Goal: Task Accomplishment & Management: Complete application form

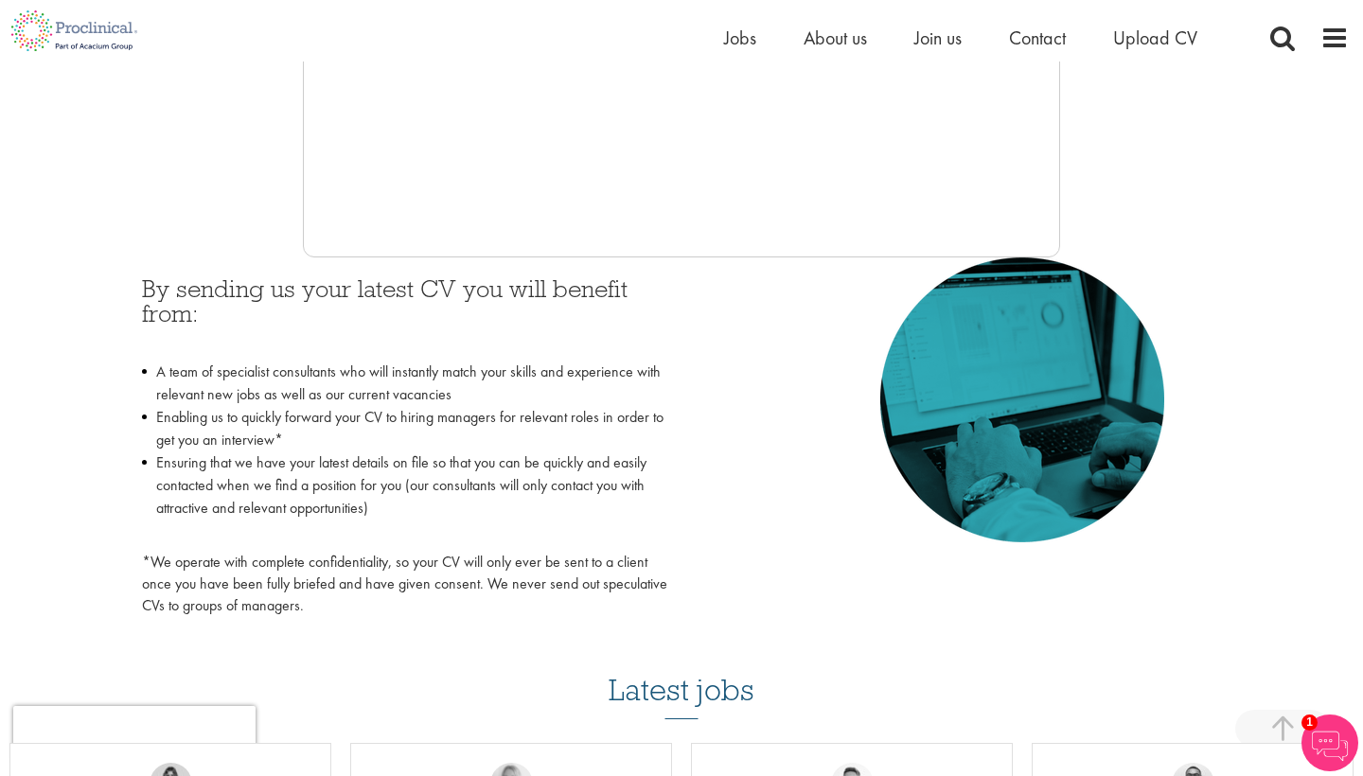
scroll to position [469, 0]
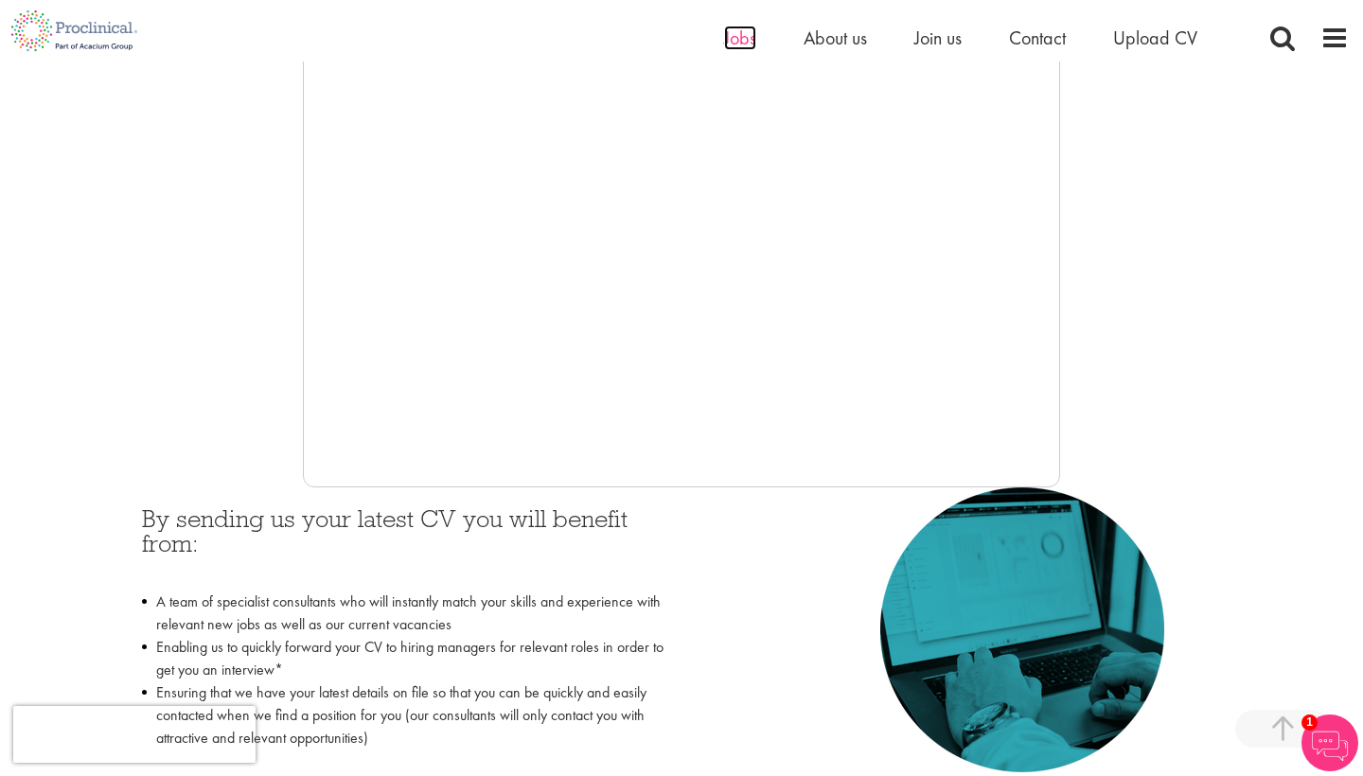
click at [741, 37] on span "Jobs" at bounding box center [740, 38] width 32 height 25
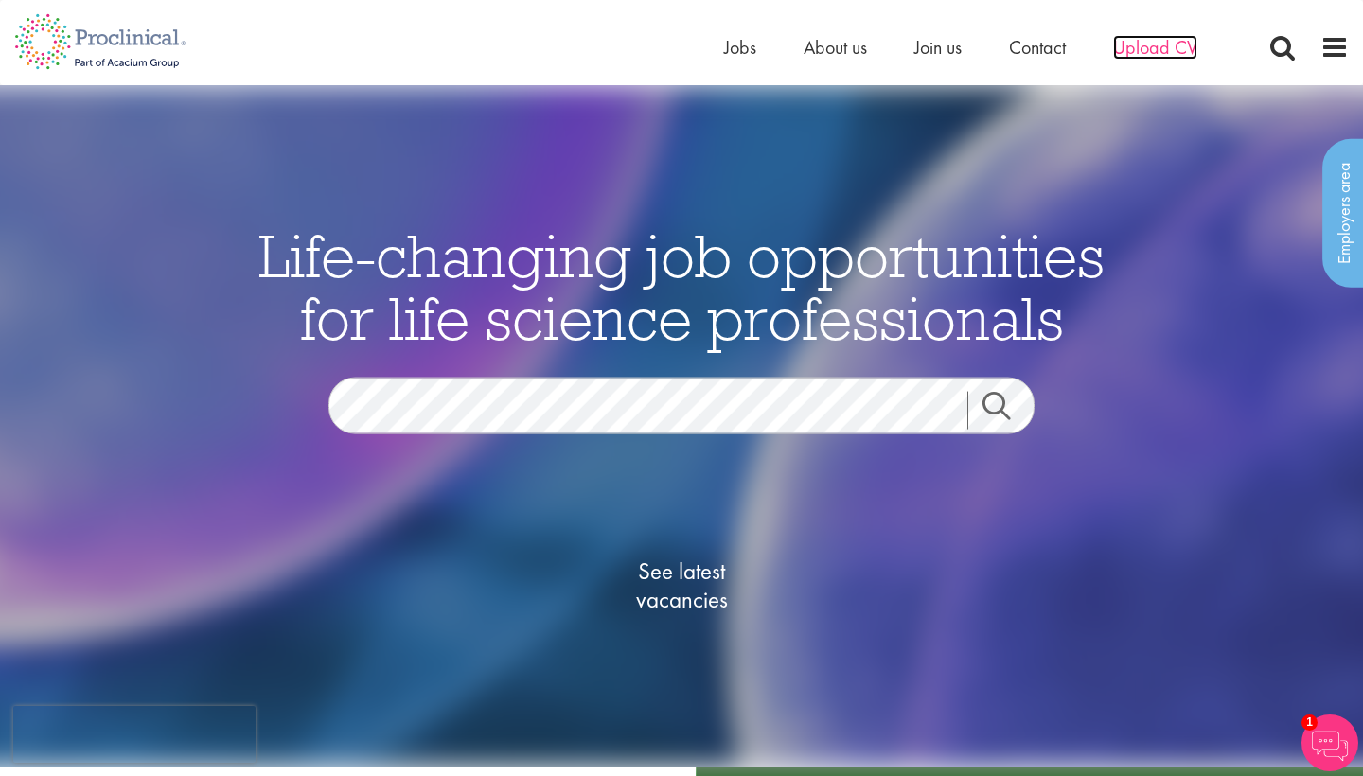
click at [1167, 52] on span "Upload CV" at bounding box center [1155, 47] width 84 height 25
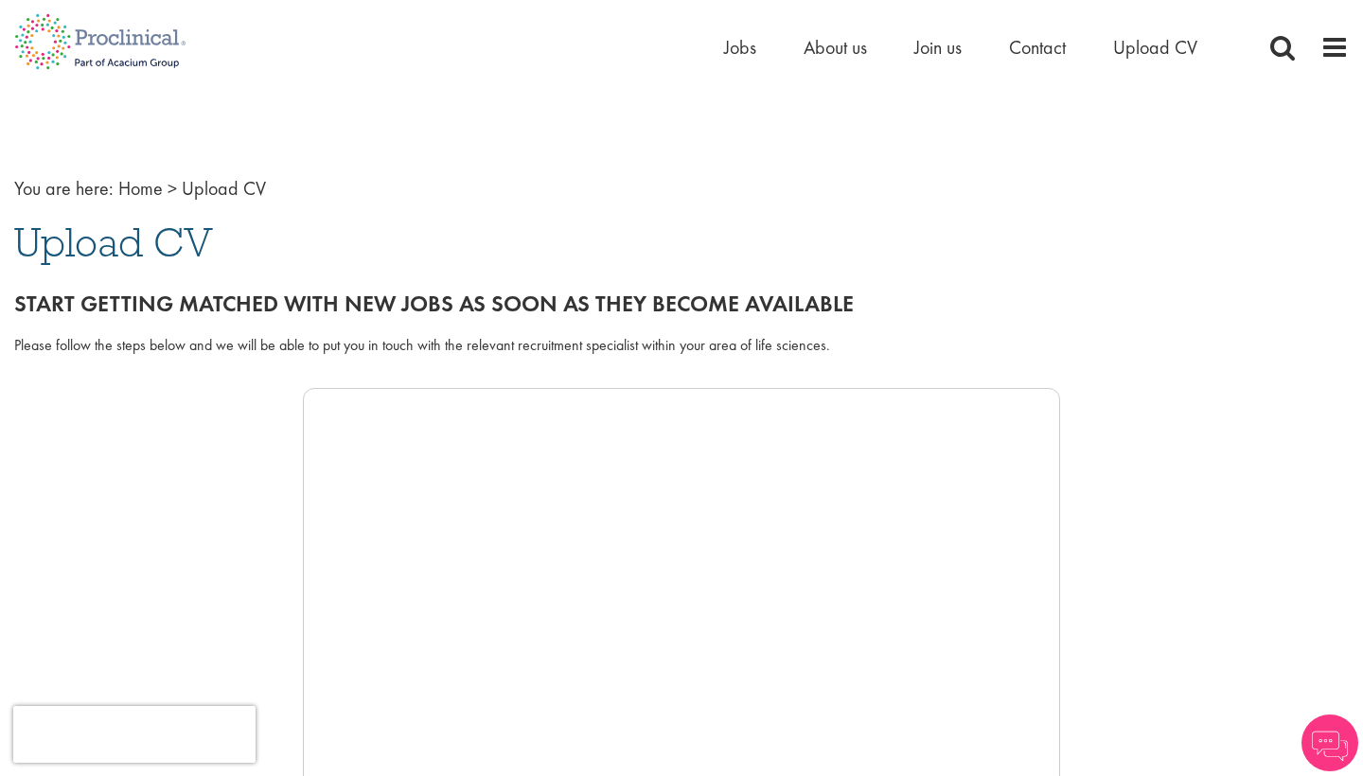
click at [1311, 752] on img at bounding box center [1330, 743] width 57 height 57
click at [1152, 239] on h1 "Upload CV" at bounding box center [681, 243] width 1335 height 42
click at [1362, 764] on div "You are here: Home > Upload CV Upload CV Start getting matched with new jobs as…" at bounding box center [681, 729] width 1363 height 1193
click at [1337, 760] on img at bounding box center [1330, 743] width 57 height 57
click at [744, 51] on span "Jobs" at bounding box center [740, 47] width 32 height 25
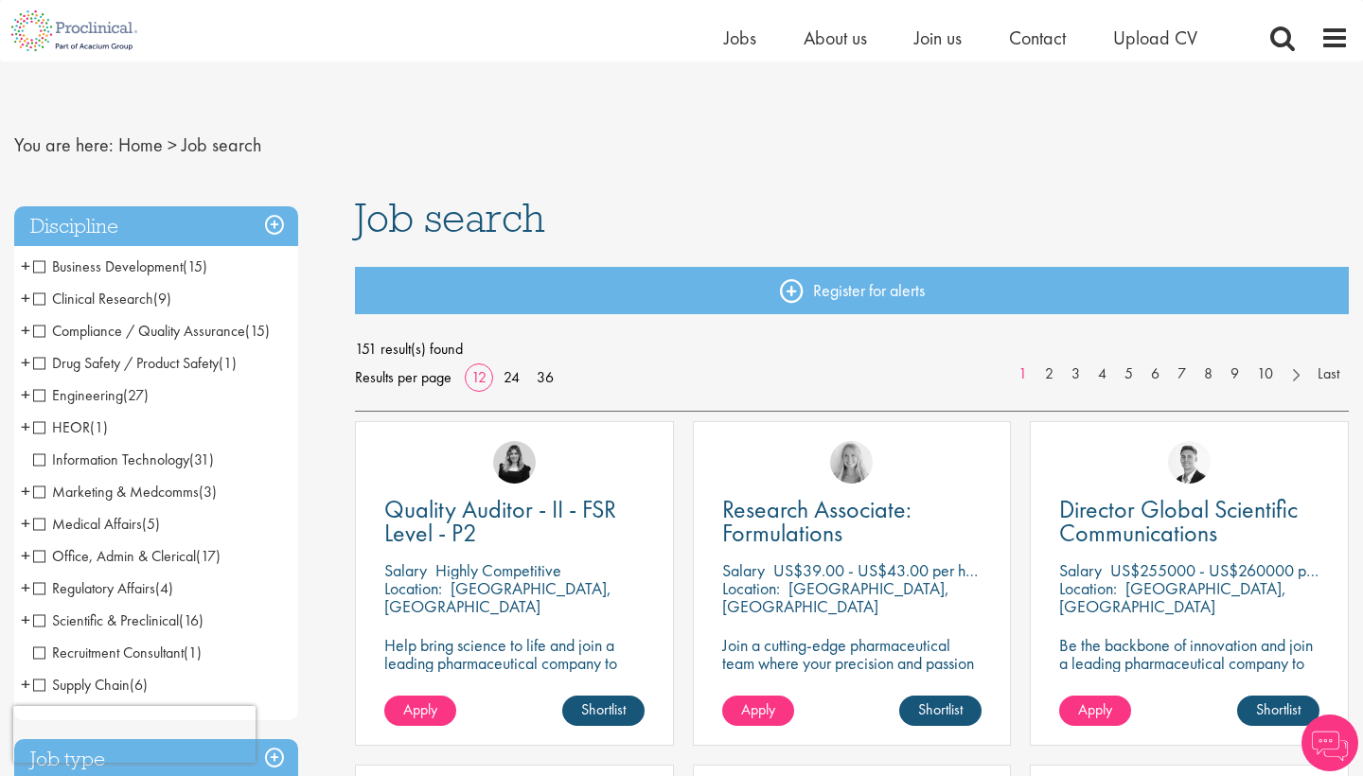
scroll to position [59, 0]
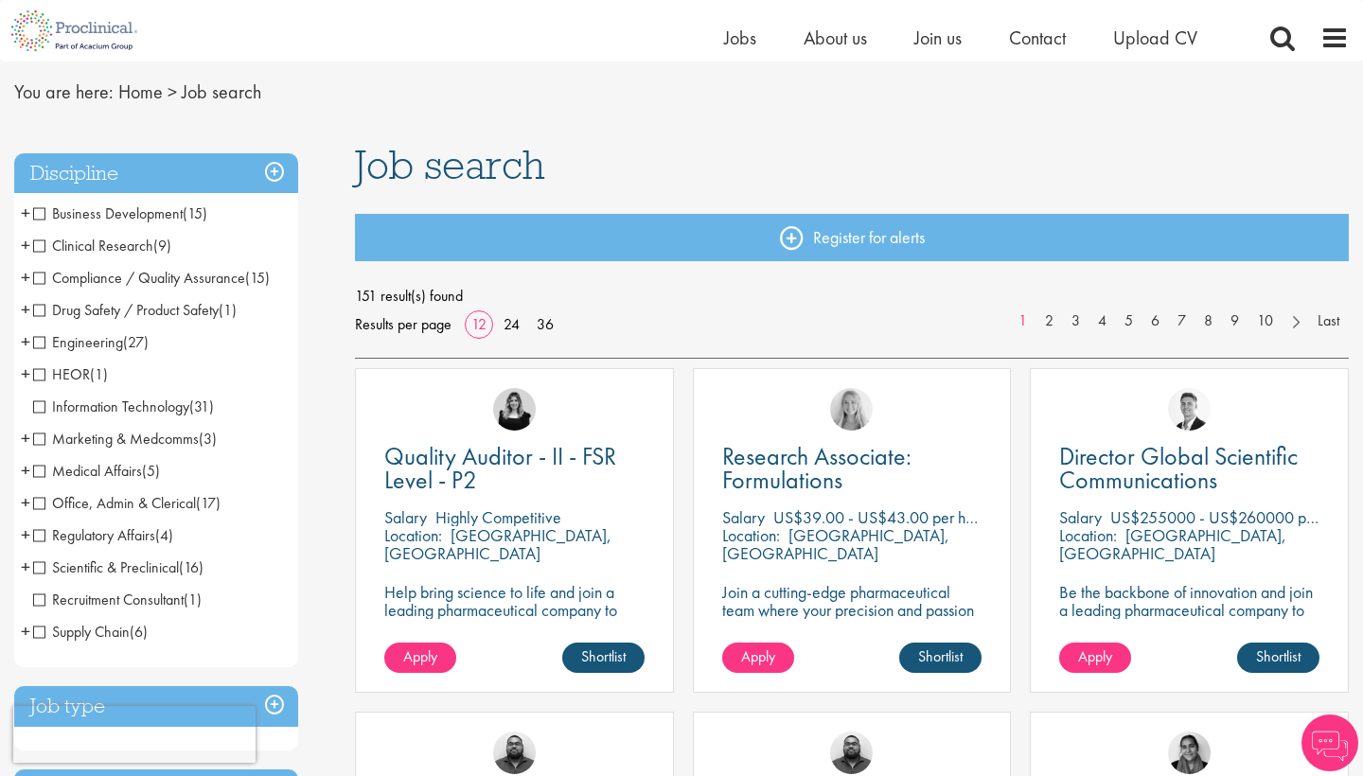
click at [103, 338] on span "Engineering" at bounding box center [78, 342] width 90 height 20
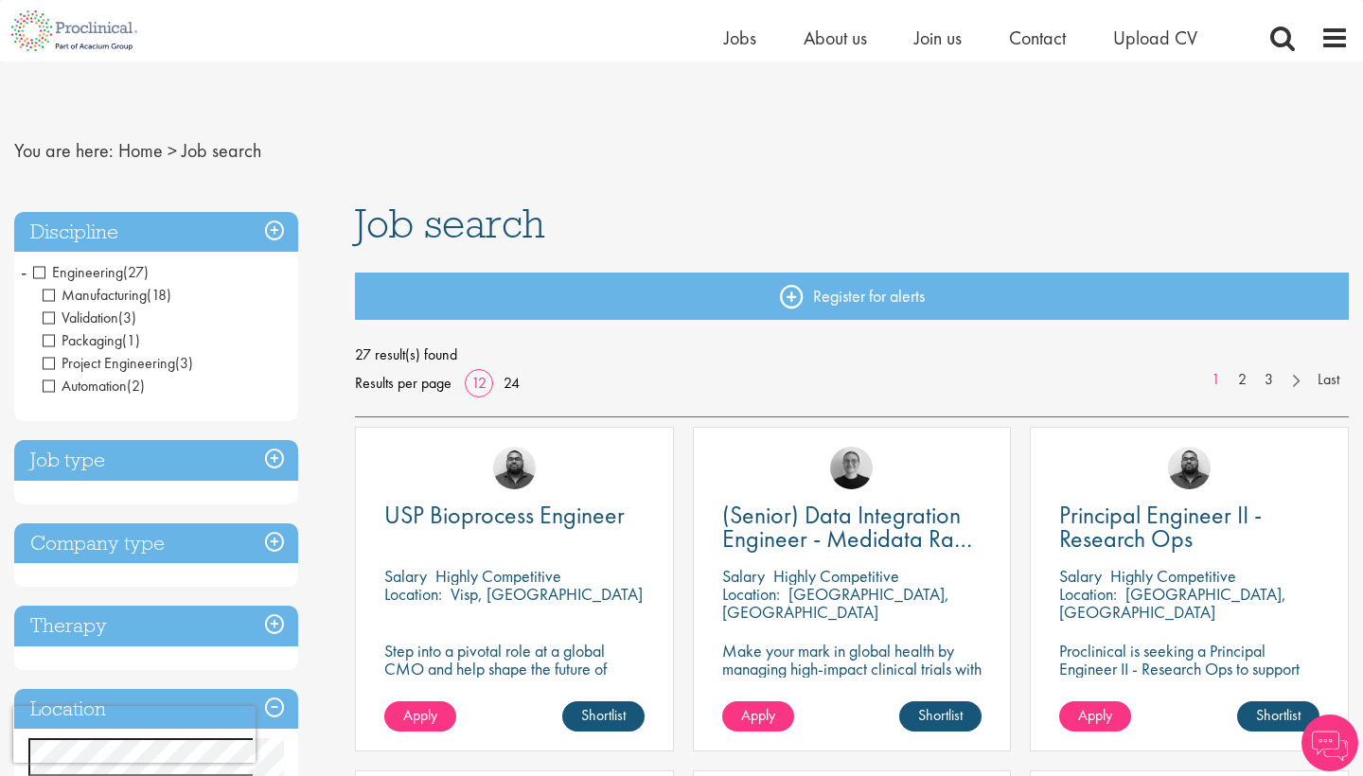
scroll to position [113, 0]
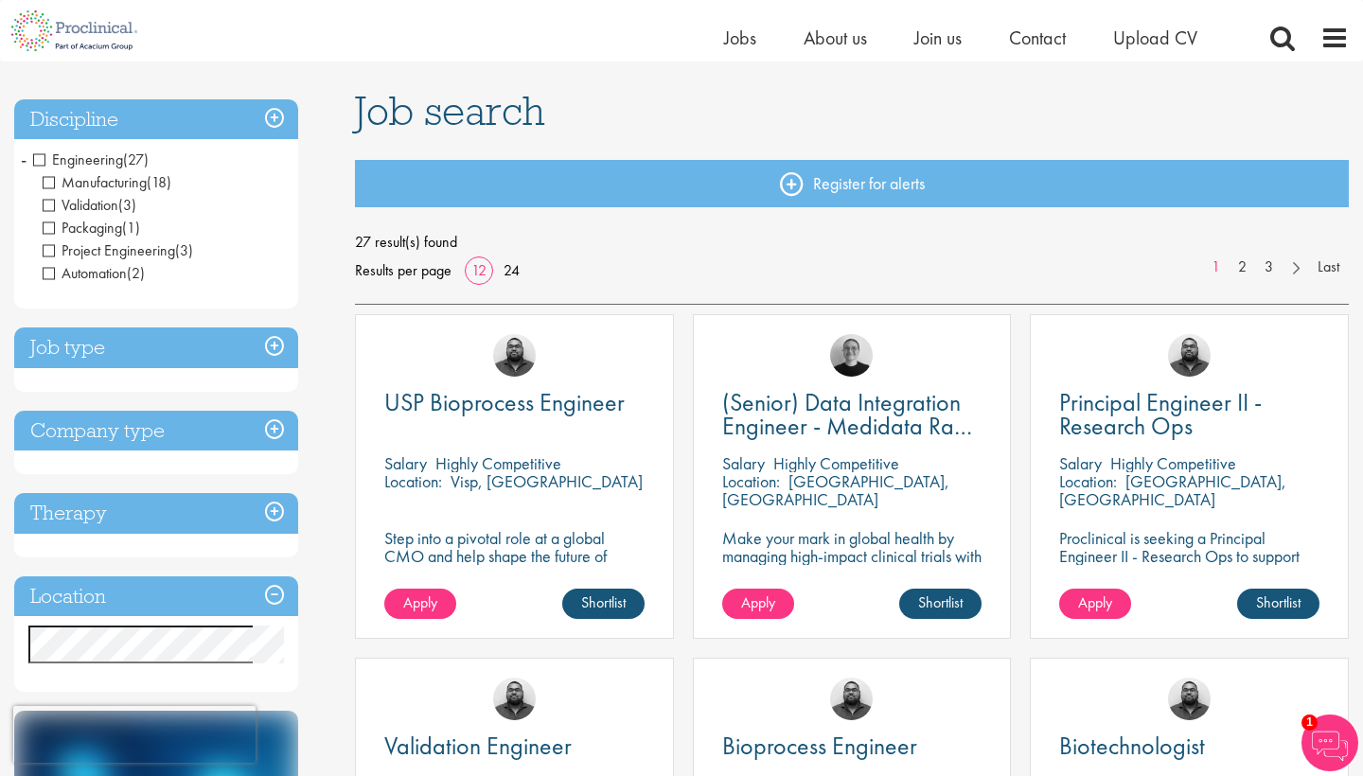
click at [40, 160] on span "Engineering" at bounding box center [78, 160] width 90 height 20
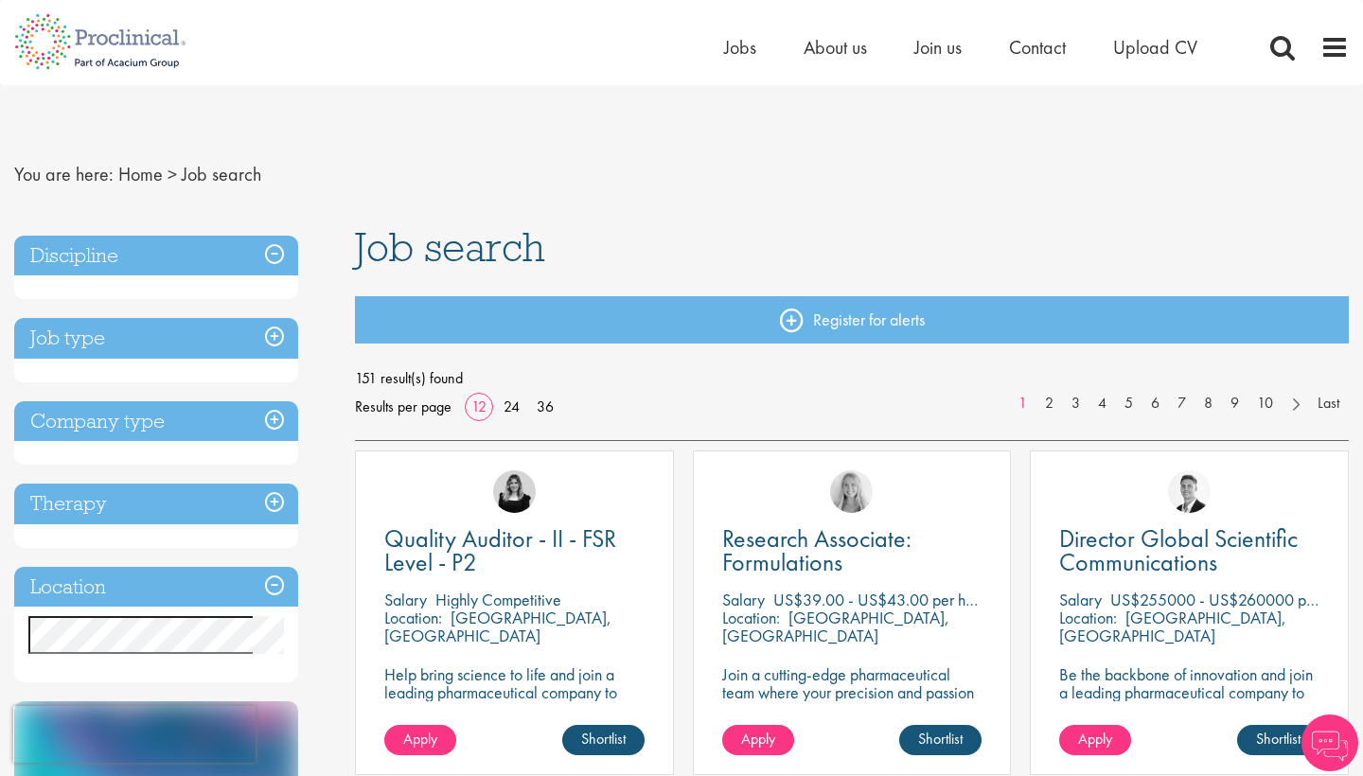
click at [185, 256] on h3 "Discipline" at bounding box center [156, 256] width 284 height 41
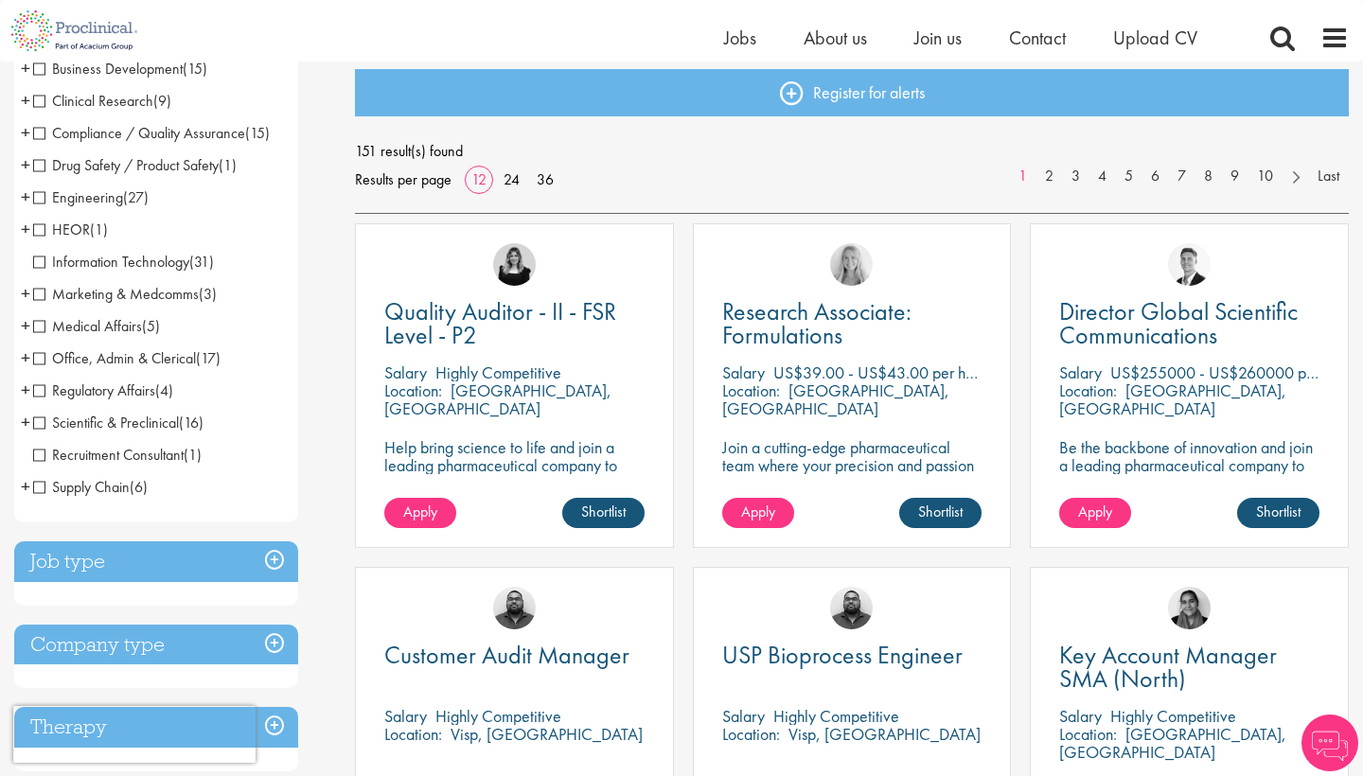
scroll to position [222, 0]
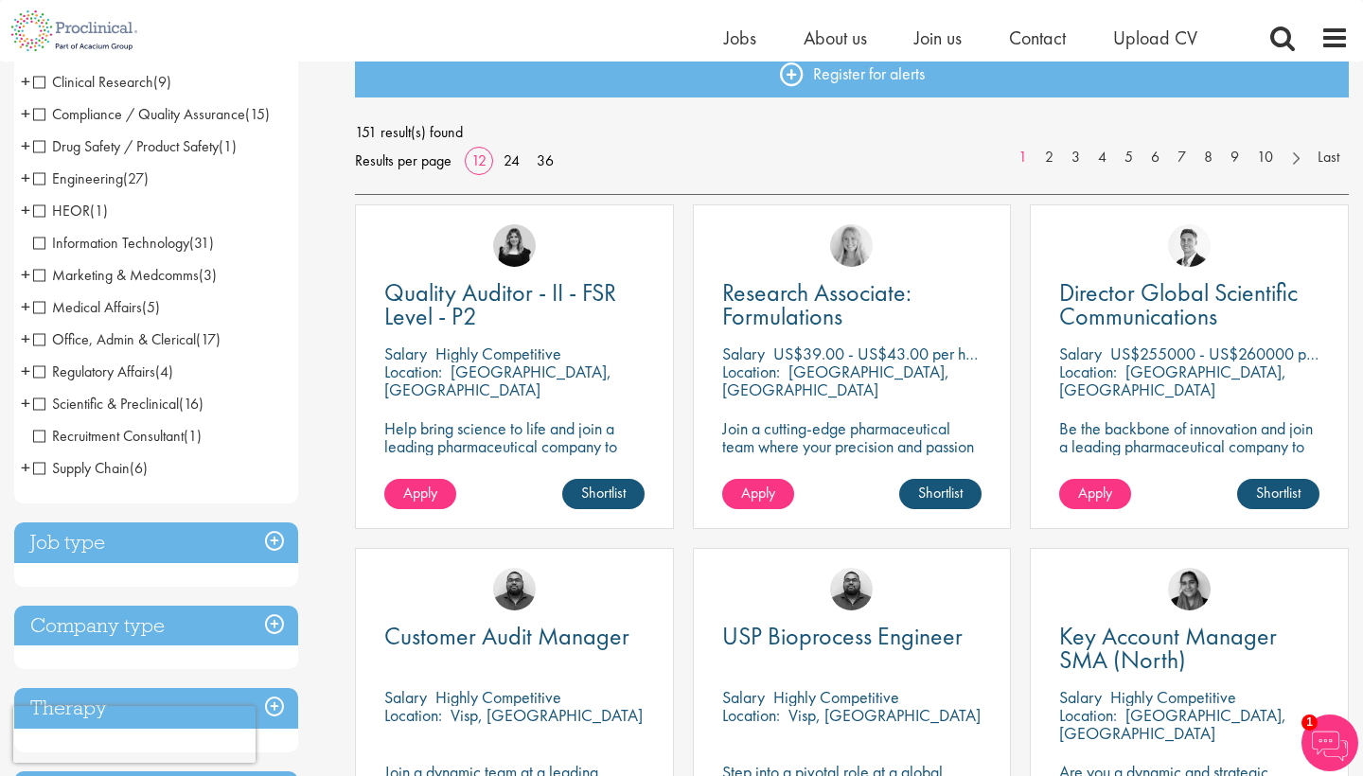
click at [27, 175] on span "+" at bounding box center [25, 178] width 9 height 28
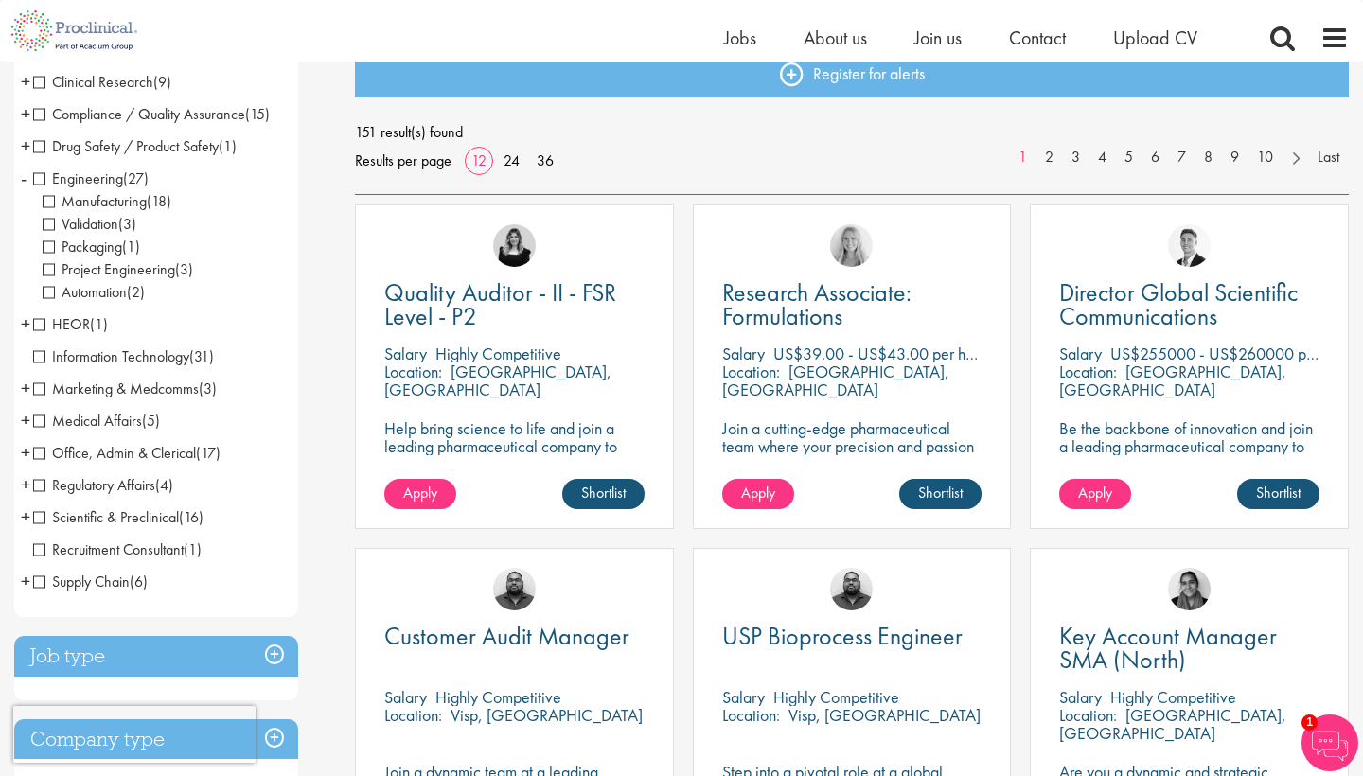
click at [37, 180] on span "Engineering" at bounding box center [78, 179] width 90 height 20
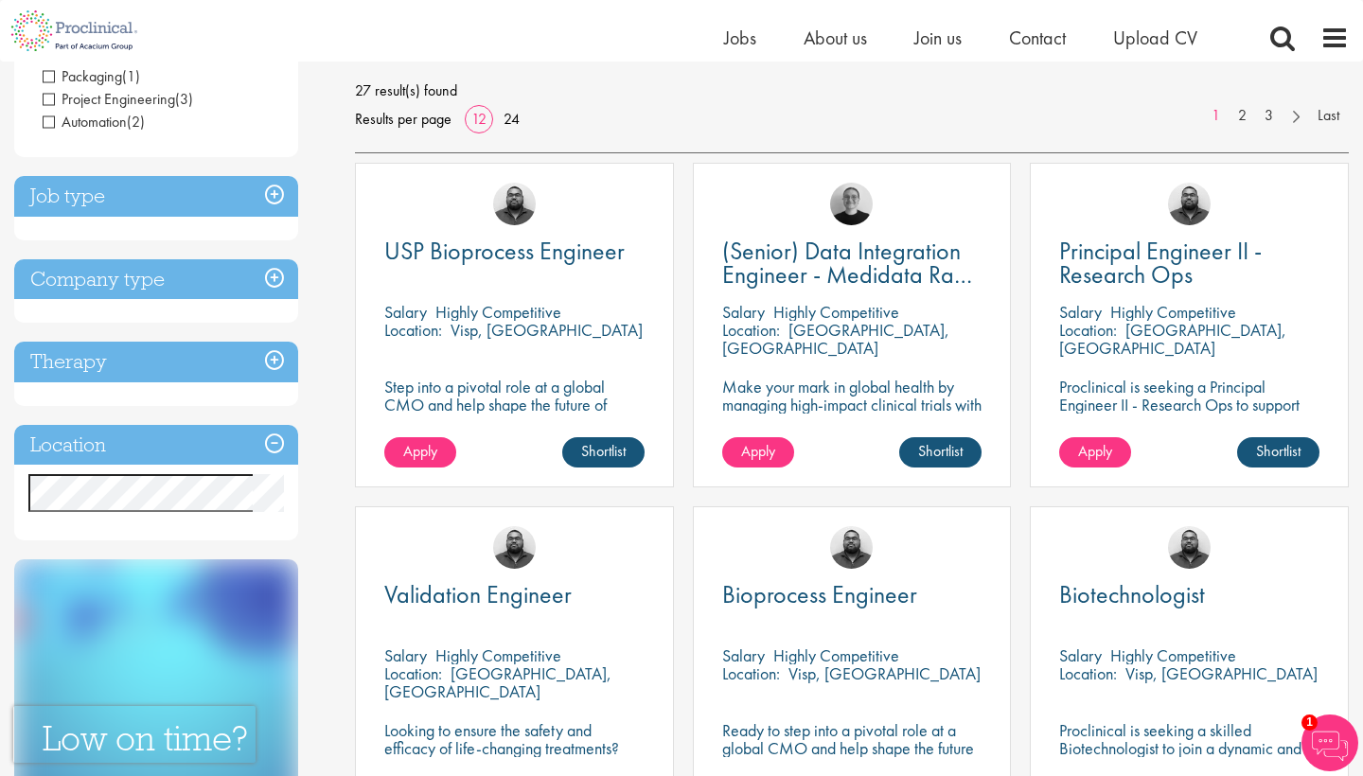
scroll to position [268, 0]
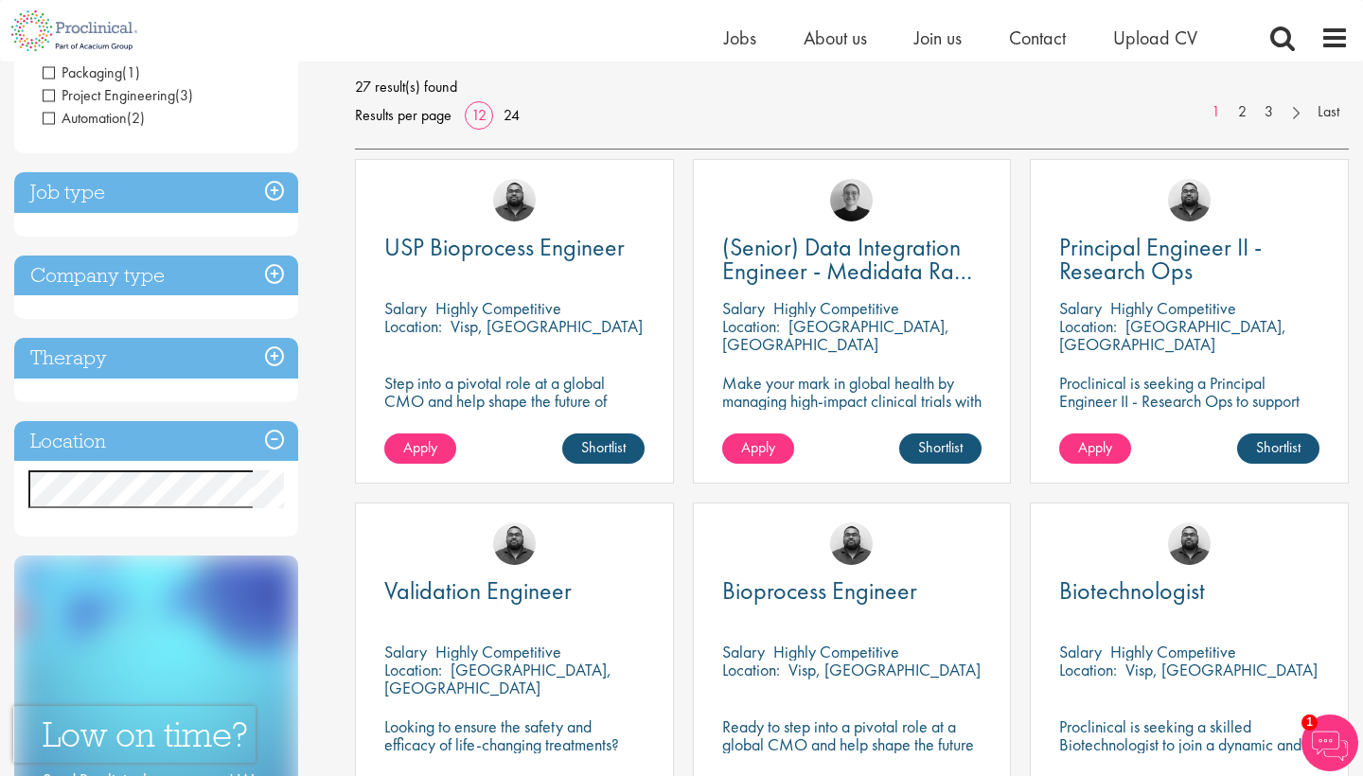
click at [134, 431] on h3 "Location" at bounding box center [156, 441] width 284 height 41
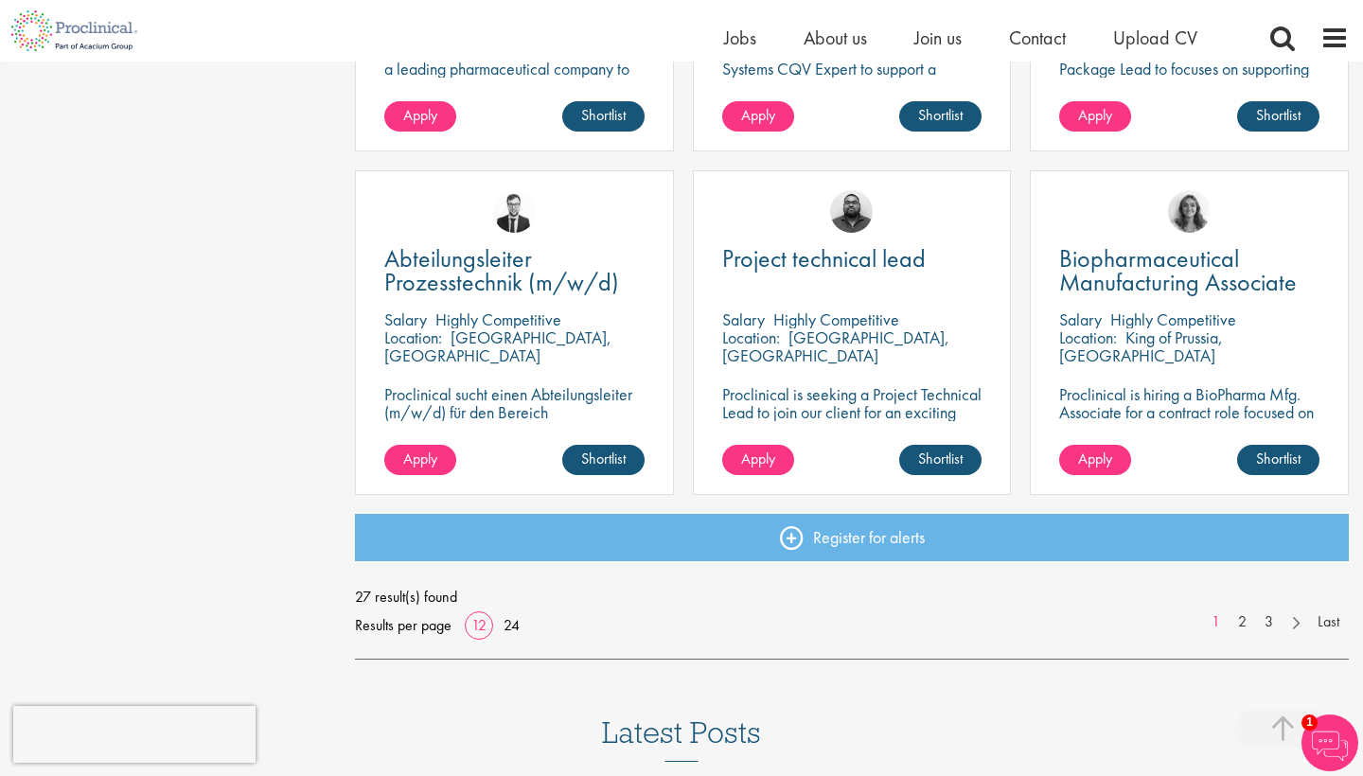
scroll to position [1296, 0]
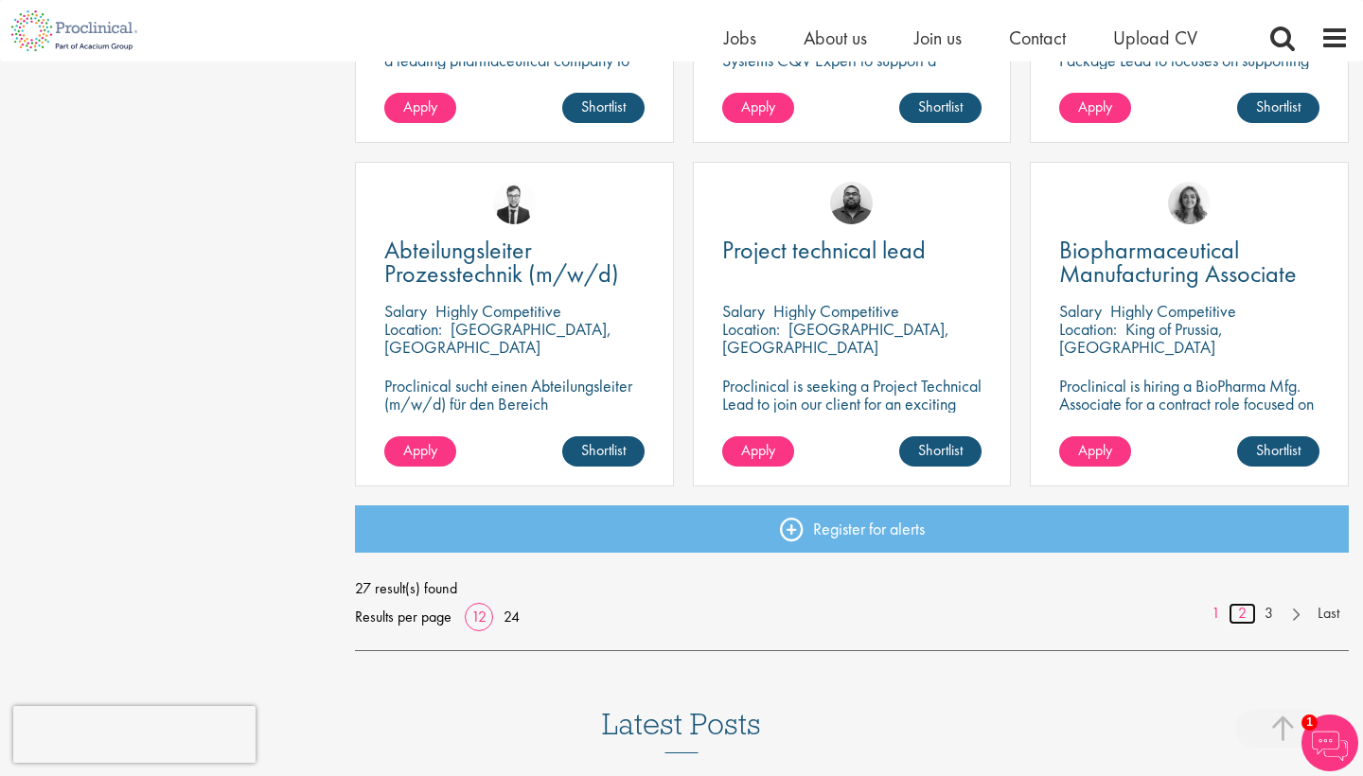
click at [1244, 611] on link "2" at bounding box center [1242, 614] width 27 height 22
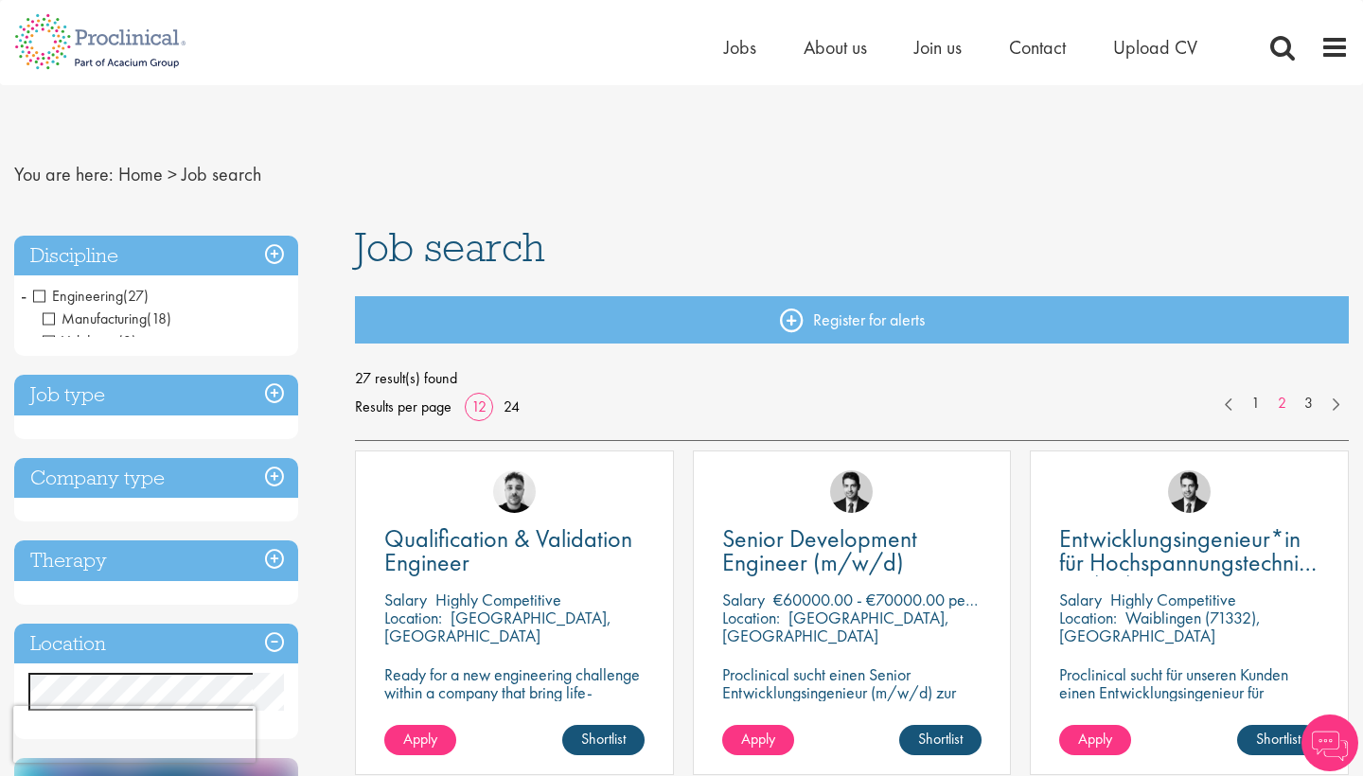
click at [165, 625] on div "Discipline Engineering (27) - + Manufacturing (18) Validation (3) Packaging (1)…" at bounding box center [156, 488] width 284 height 505
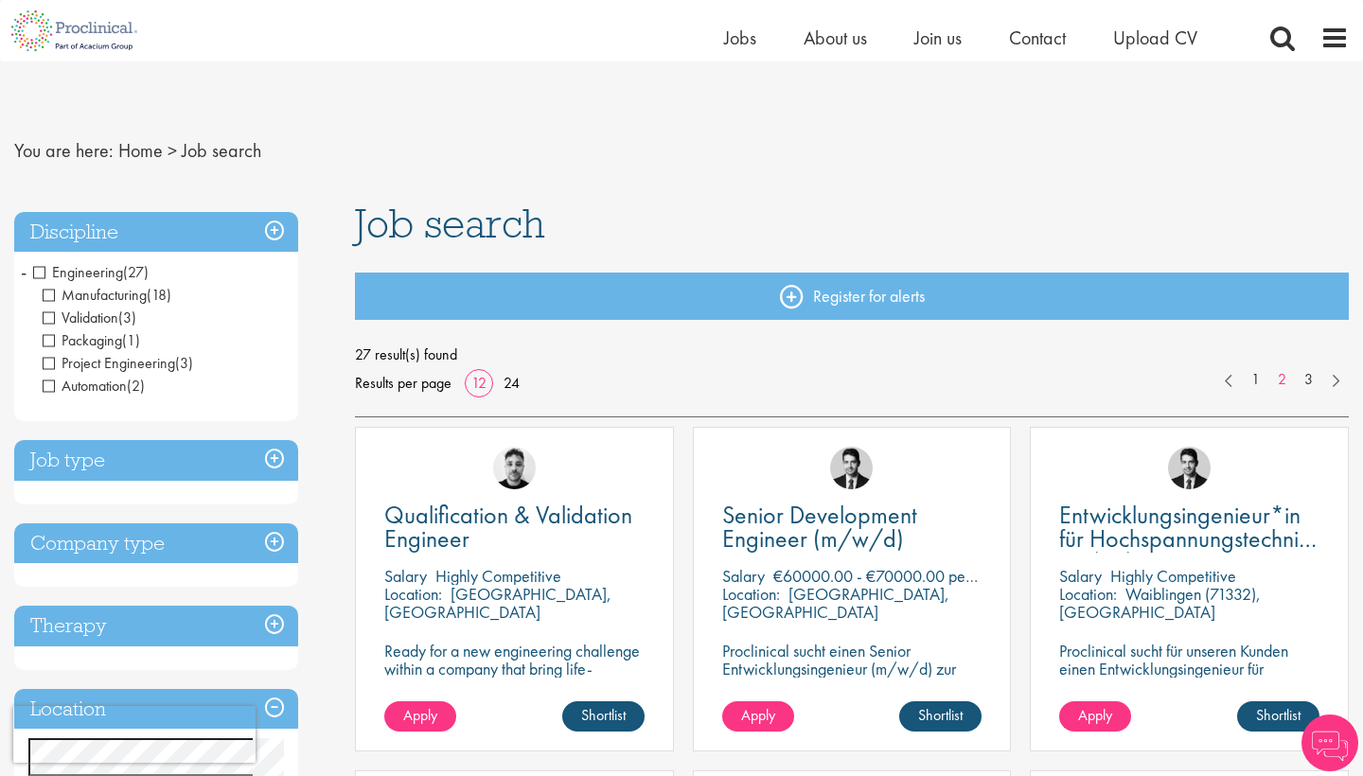
scroll to position [195, 0]
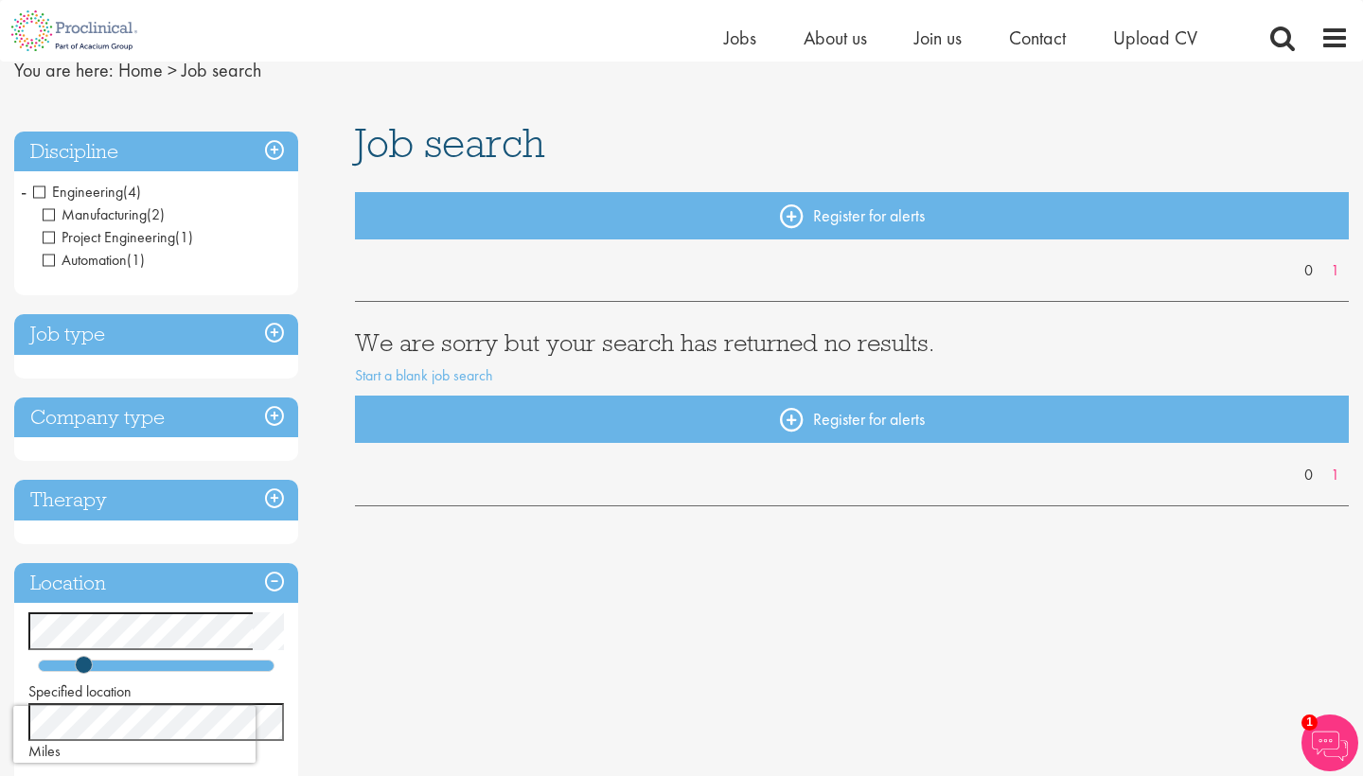
scroll to position [76, 0]
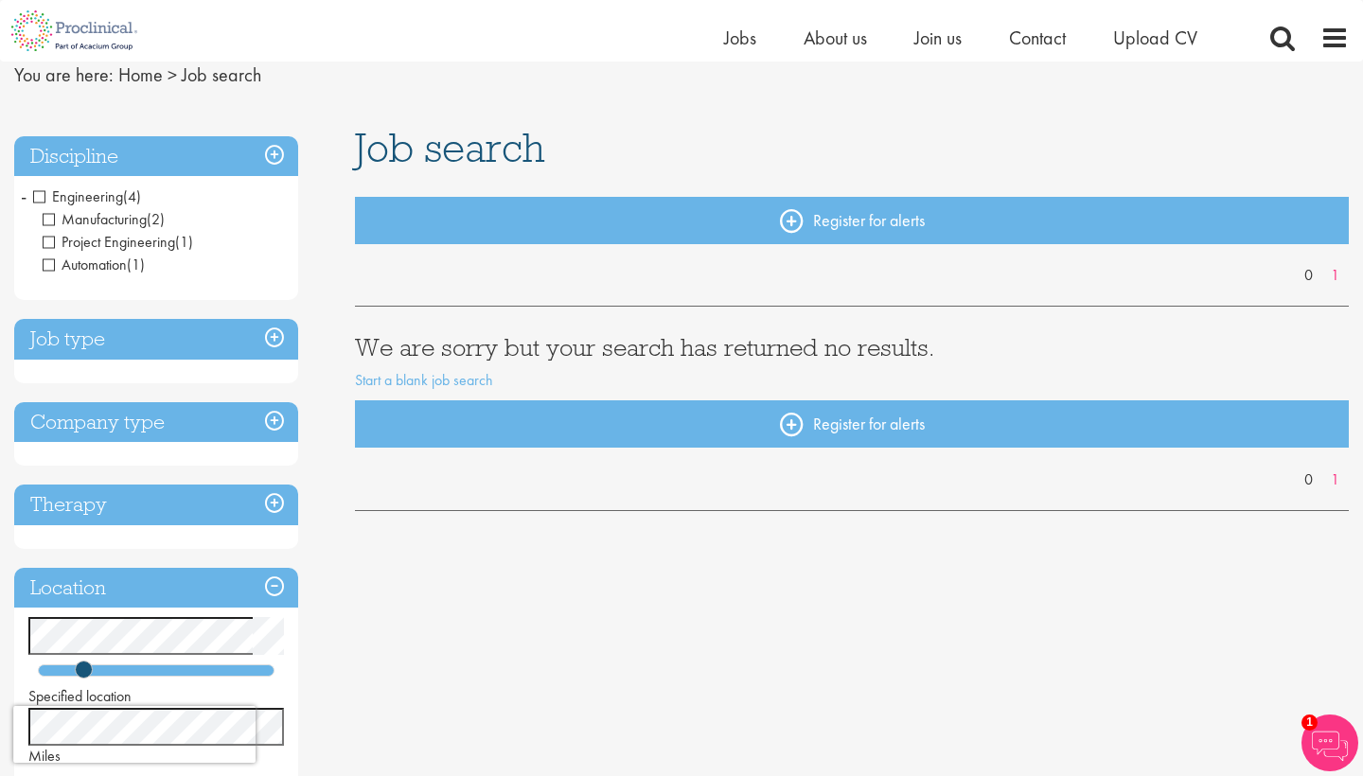
click at [44, 194] on span "Engineering" at bounding box center [78, 197] width 90 height 20
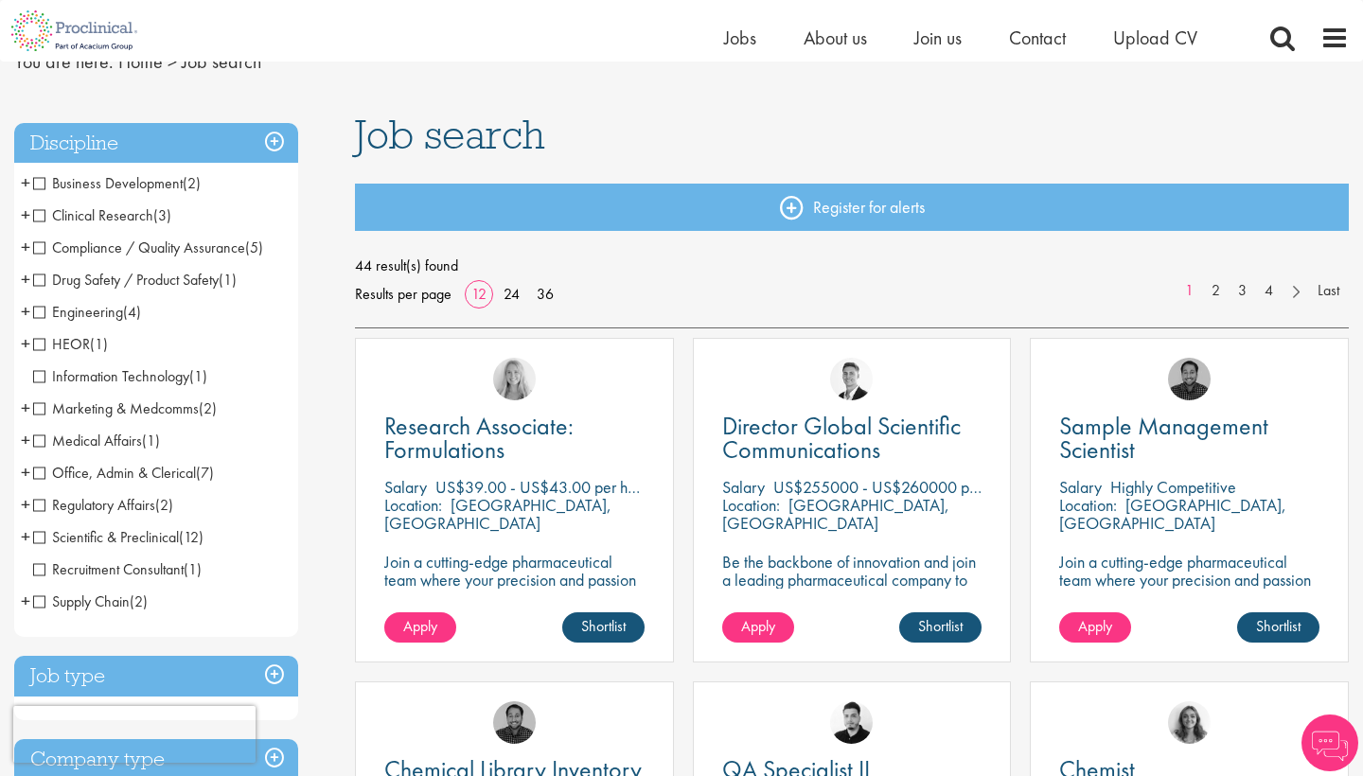
scroll to position [93, 0]
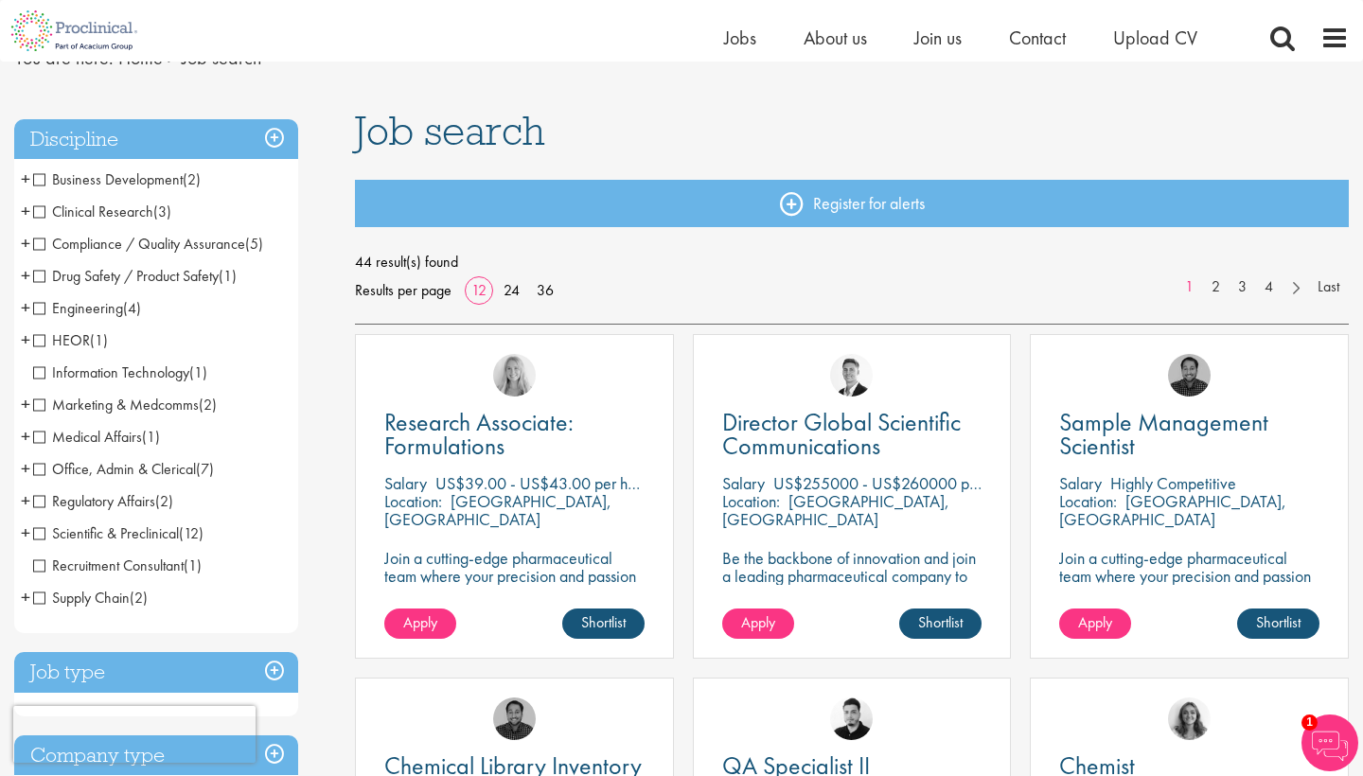
click at [43, 303] on span "Engineering" at bounding box center [78, 308] width 90 height 20
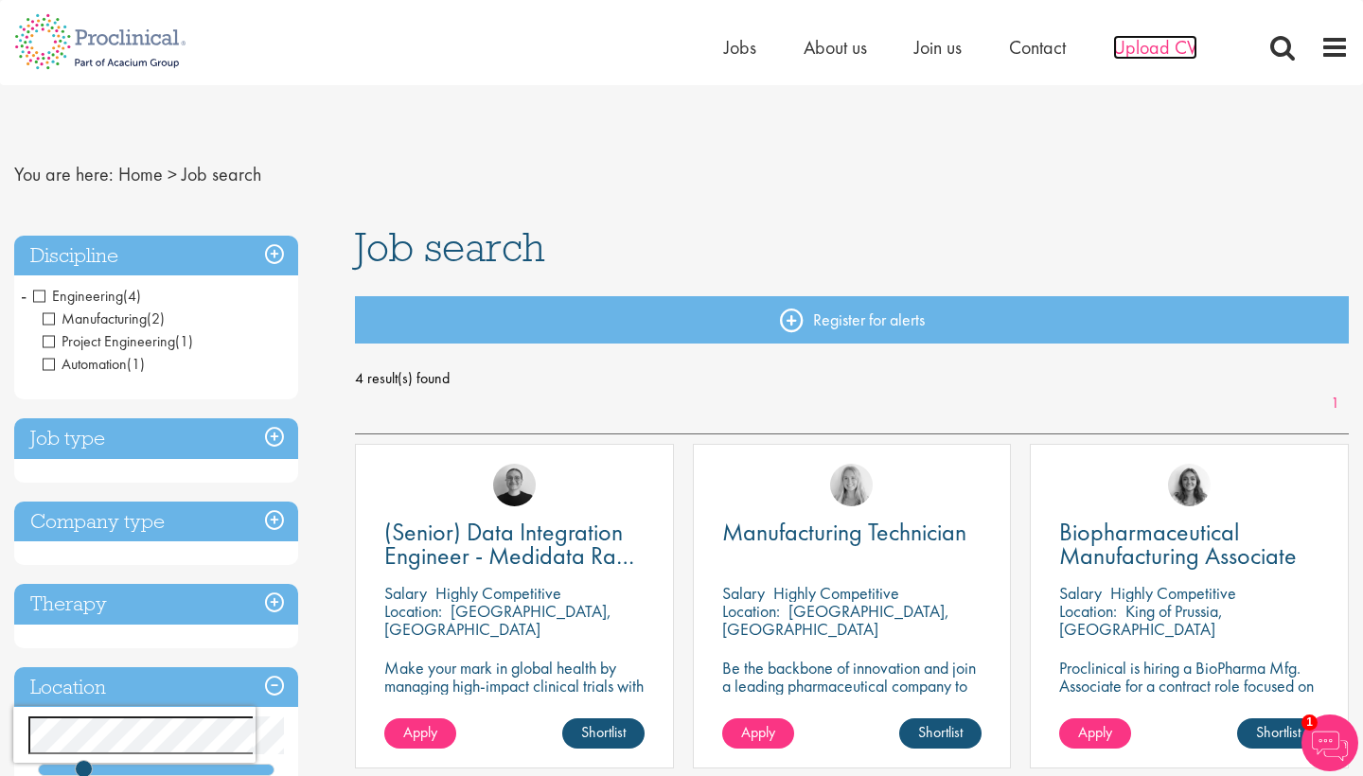
click at [1160, 53] on span "Upload CV" at bounding box center [1155, 47] width 84 height 25
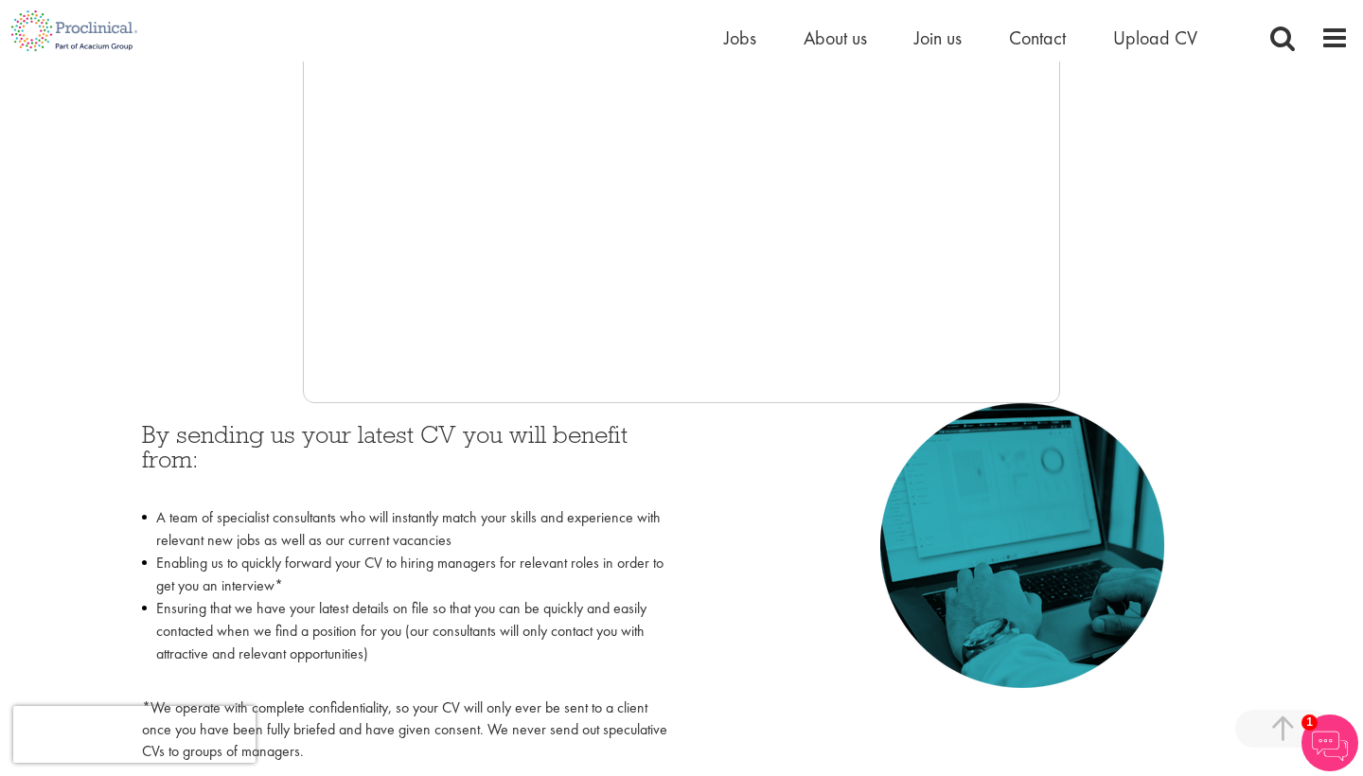
scroll to position [539, 0]
